Goal: Task Accomplishment & Management: Manage account settings

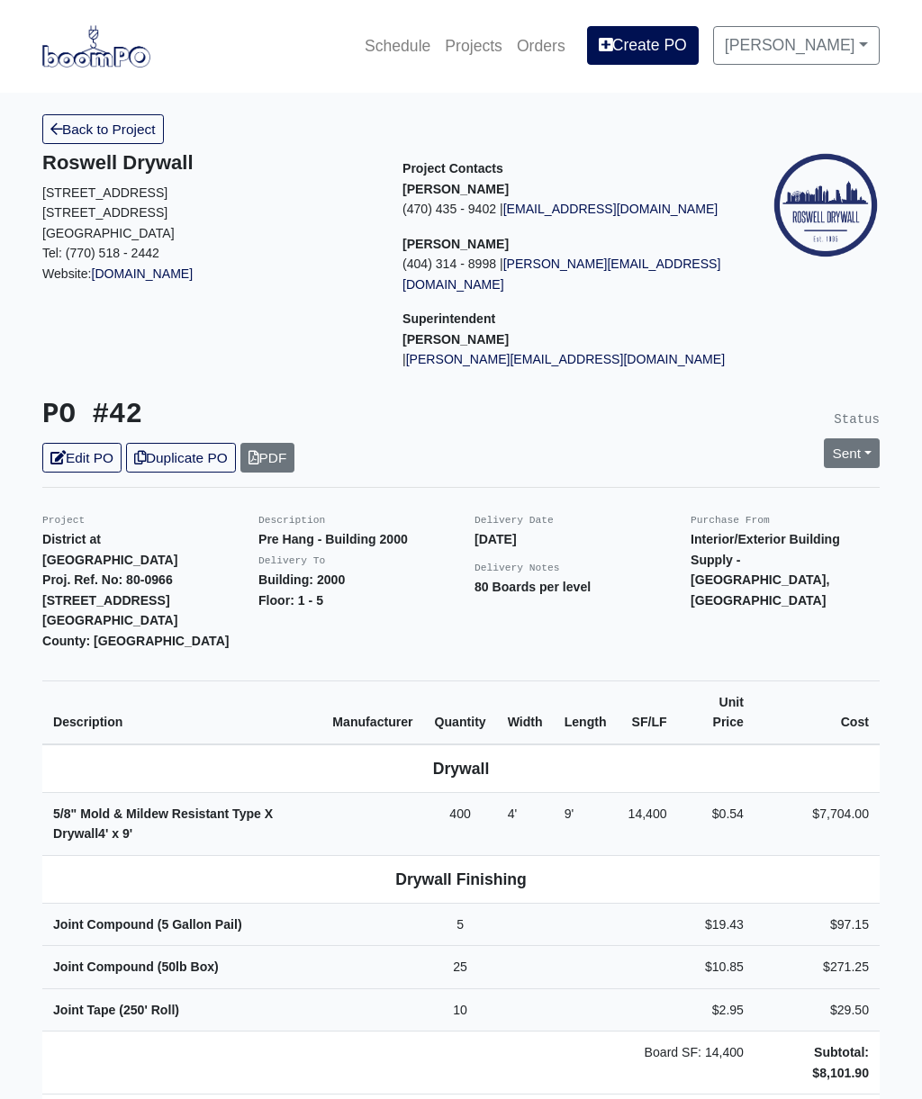
click at [103, 443] on link "Edit PO" at bounding box center [81, 458] width 79 height 30
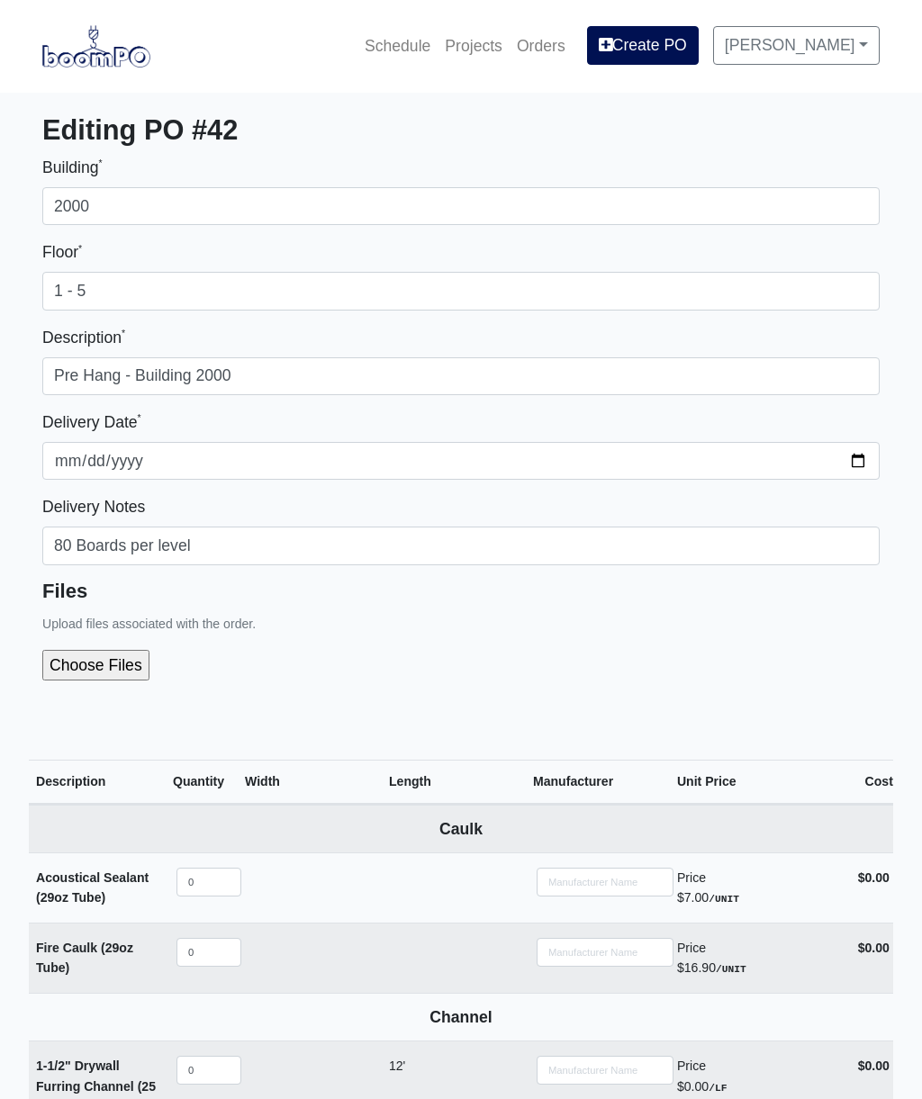
select select
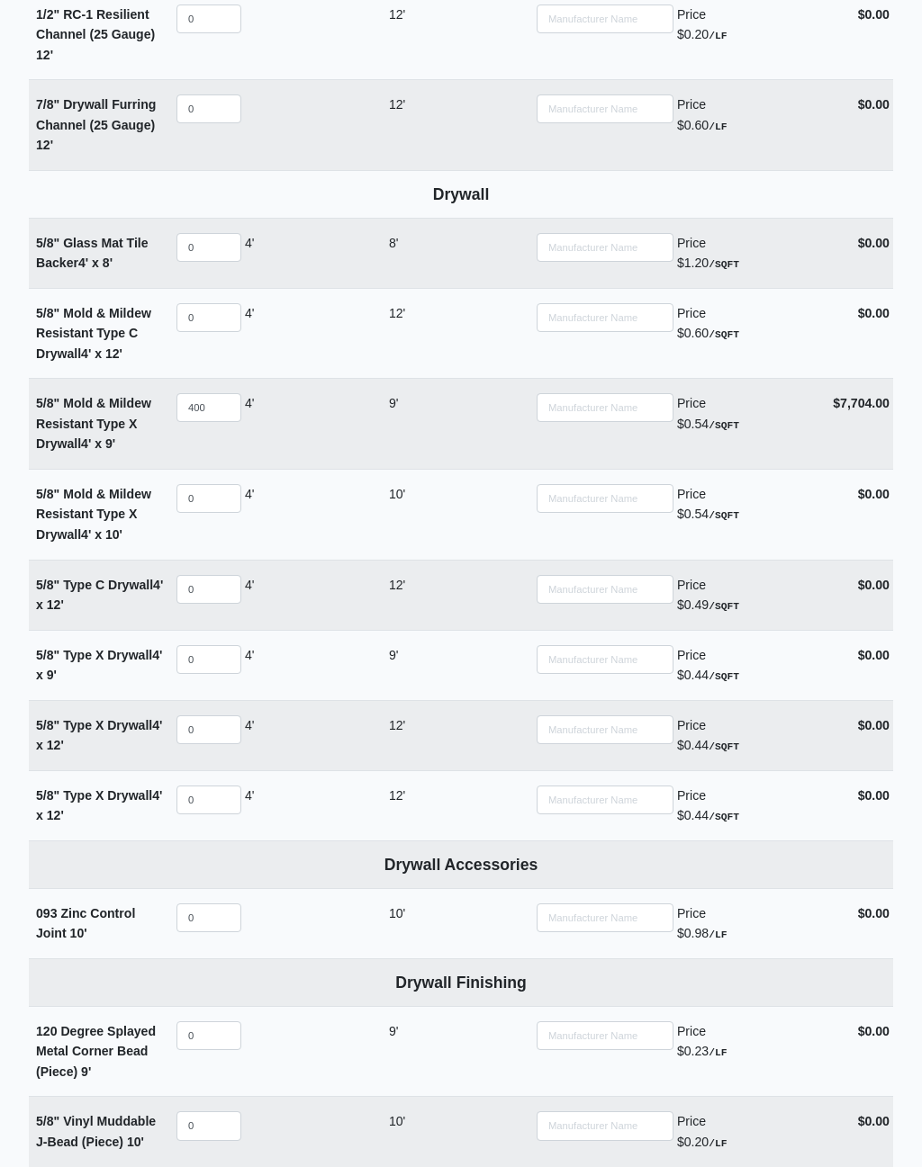
scroll to position [1143, 0]
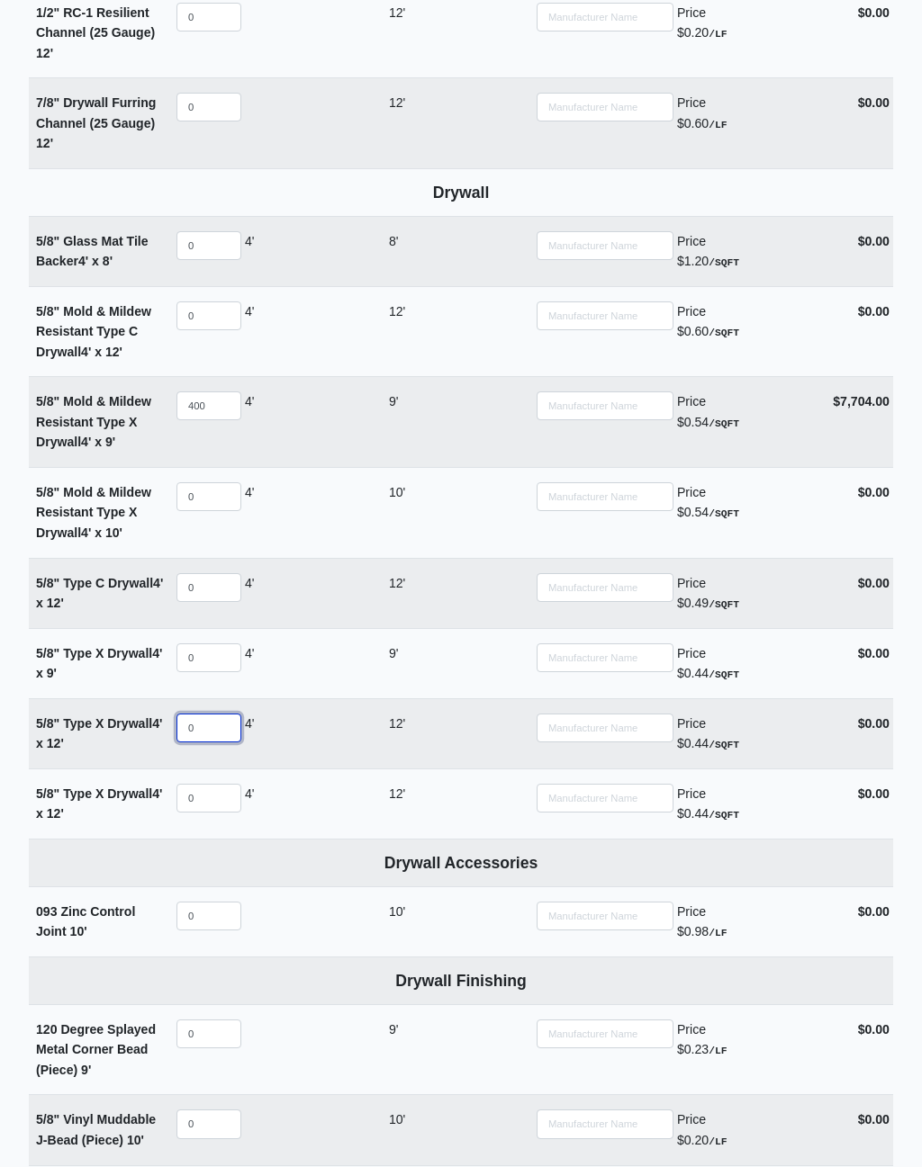
click at [205, 715] on input "0" at bounding box center [208, 729] width 65 height 29
type input "1"
select select
type input "12"
select select
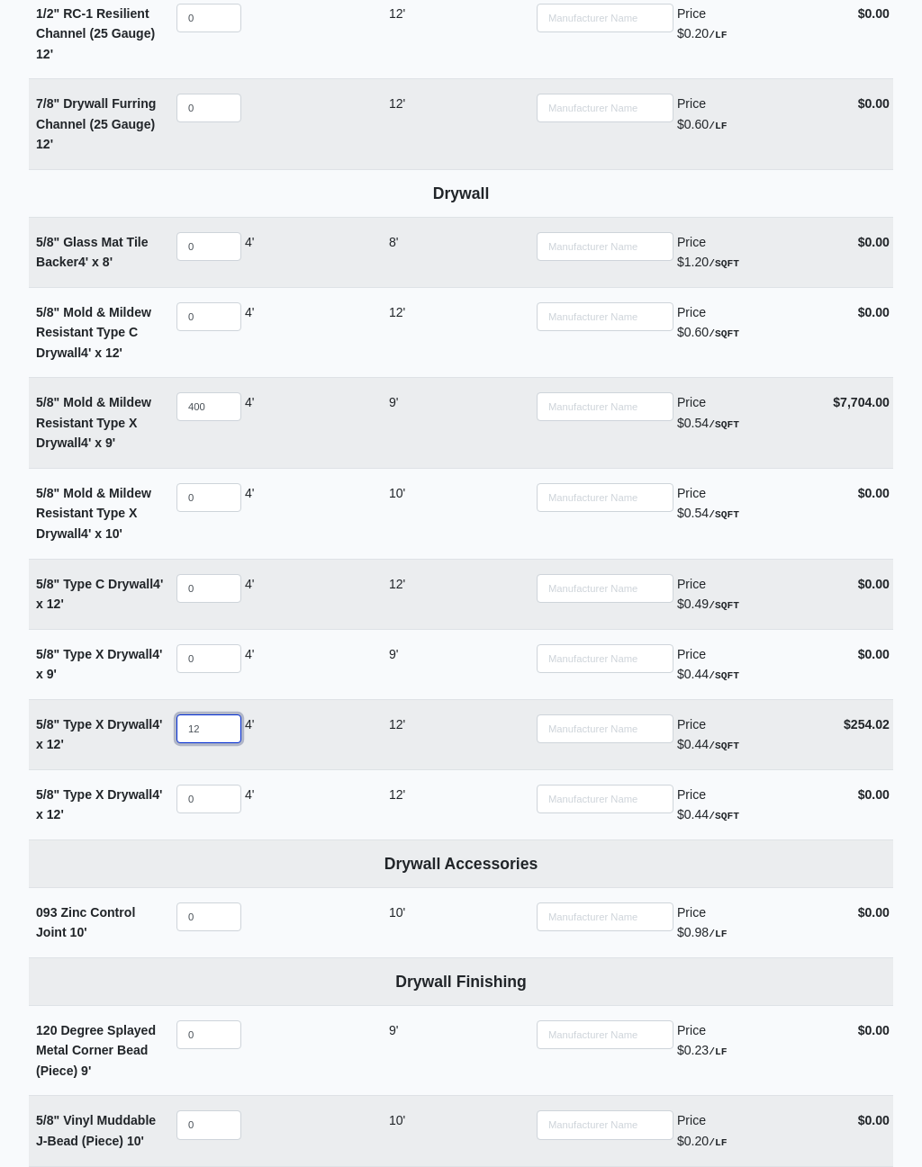
type input "120"
select select
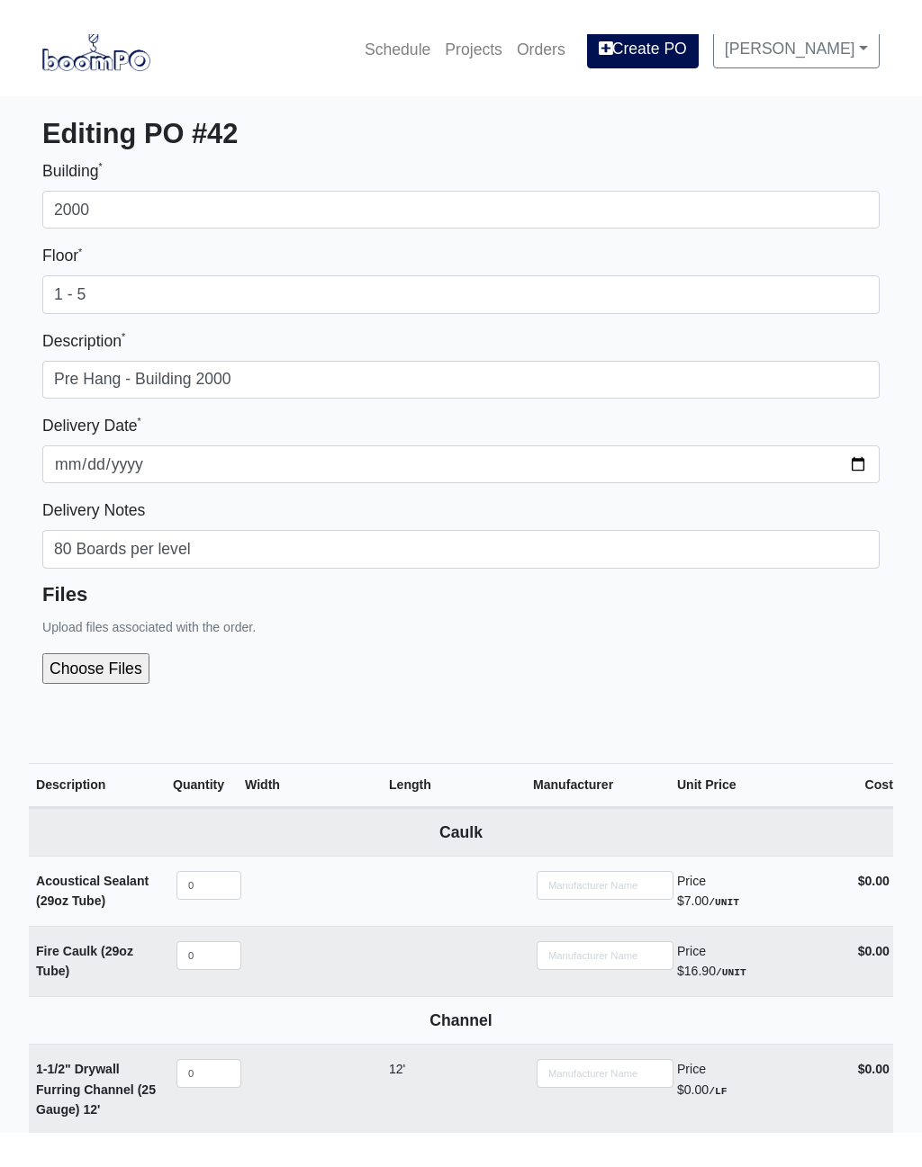
scroll to position [0, 0]
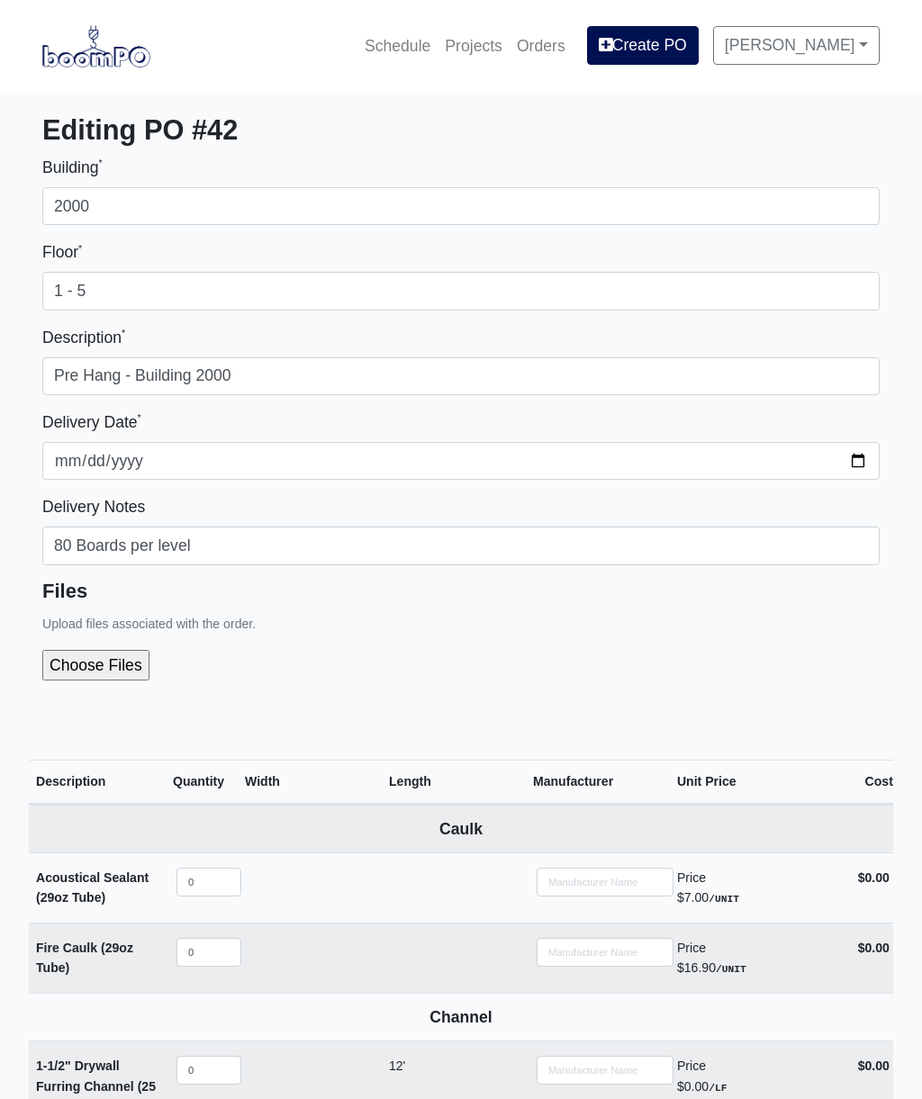
type input "120"
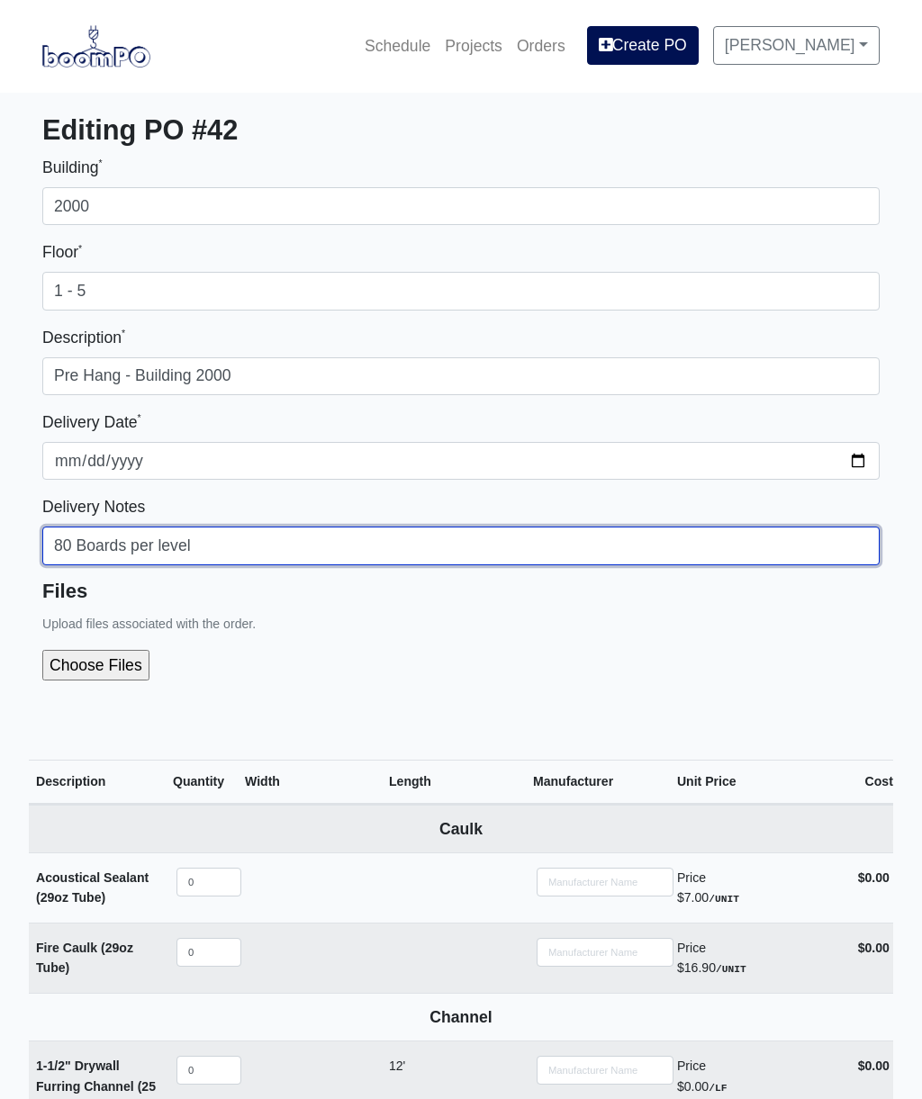
click at [226, 540] on input "80 Boards per level" at bounding box center [460, 546] width 837 height 38
click at [293, 548] on input "80 Boards per level and 30 boards 12’ X boards per floor 4th floor and down" at bounding box center [460, 546] width 837 height 38
click at [562, 554] on input "80 Boards per level and 30 12’ X boards per floor 4th floor and down" at bounding box center [460, 546] width 837 height 38
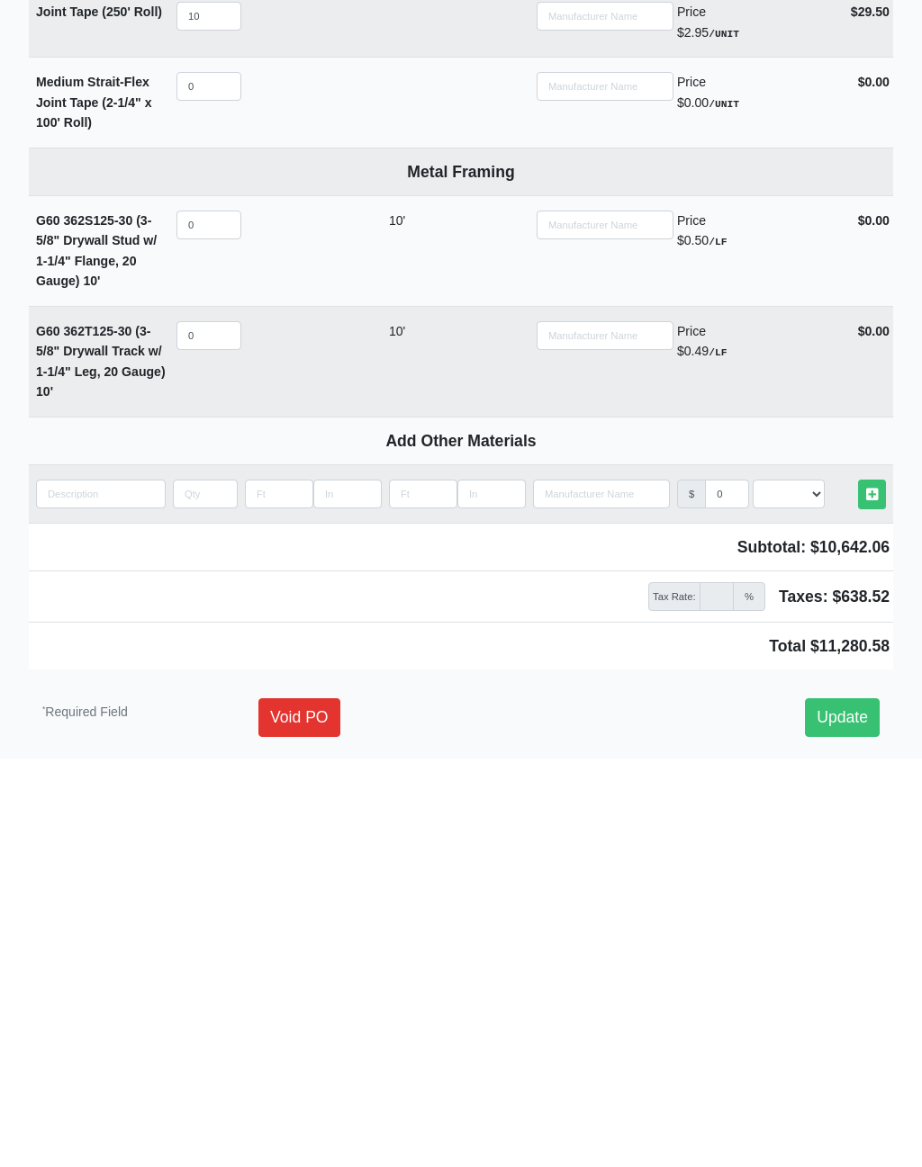
scroll to position [2191, 0]
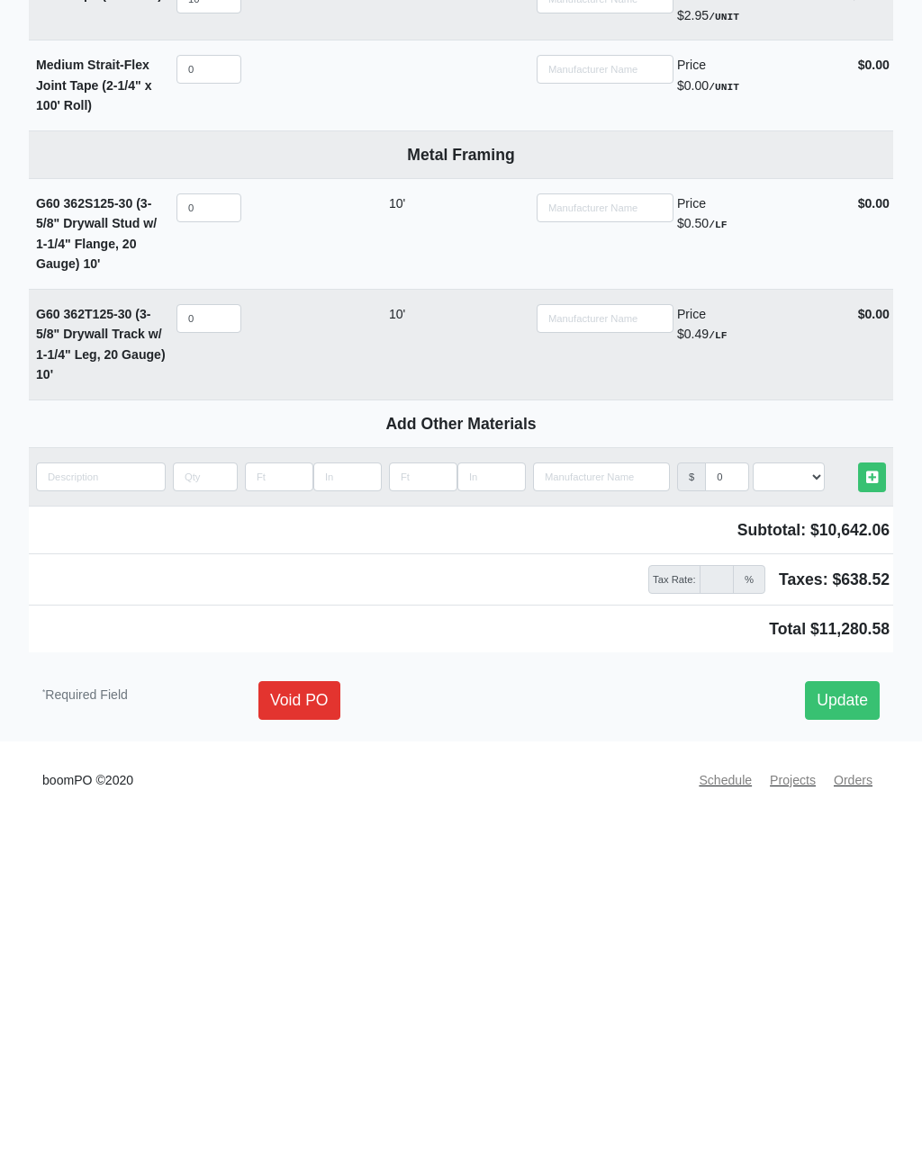
type input "80 Boards per level and 30 12’ X boards per floor 4th floor and down"
click at [847, 1061] on link "Update" at bounding box center [842, 1080] width 75 height 38
